Goal: Find specific page/section: Find specific page/section

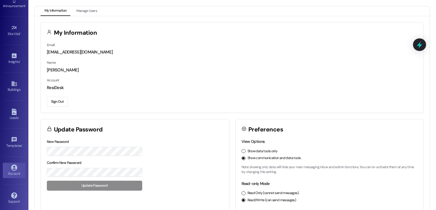
scroll to position [60, 0]
click at [90, 11] on button "Manage Users" at bounding box center [86, 11] width 29 height 10
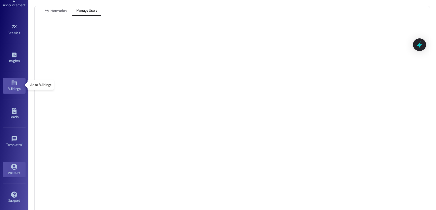
click at [11, 86] on div "Buildings" at bounding box center [14, 89] width 28 height 6
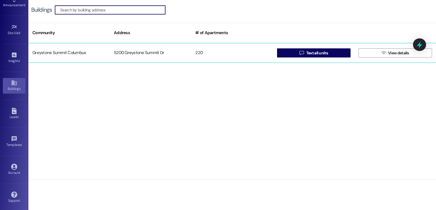
click at [112, 53] on div "5200 Greystone Summit Dr" at bounding box center [150, 52] width 81 height 11
